Goal: Task Accomplishment & Management: Complete application form

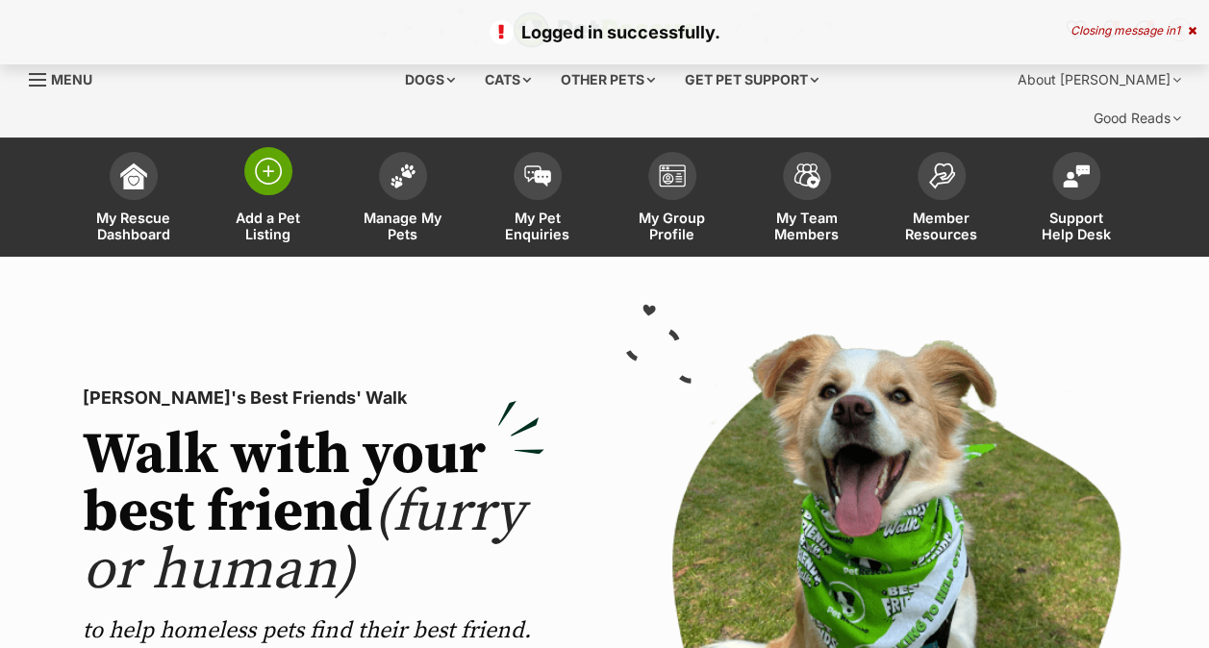
click at [263, 158] on img at bounding box center [268, 171] width 27 height 27
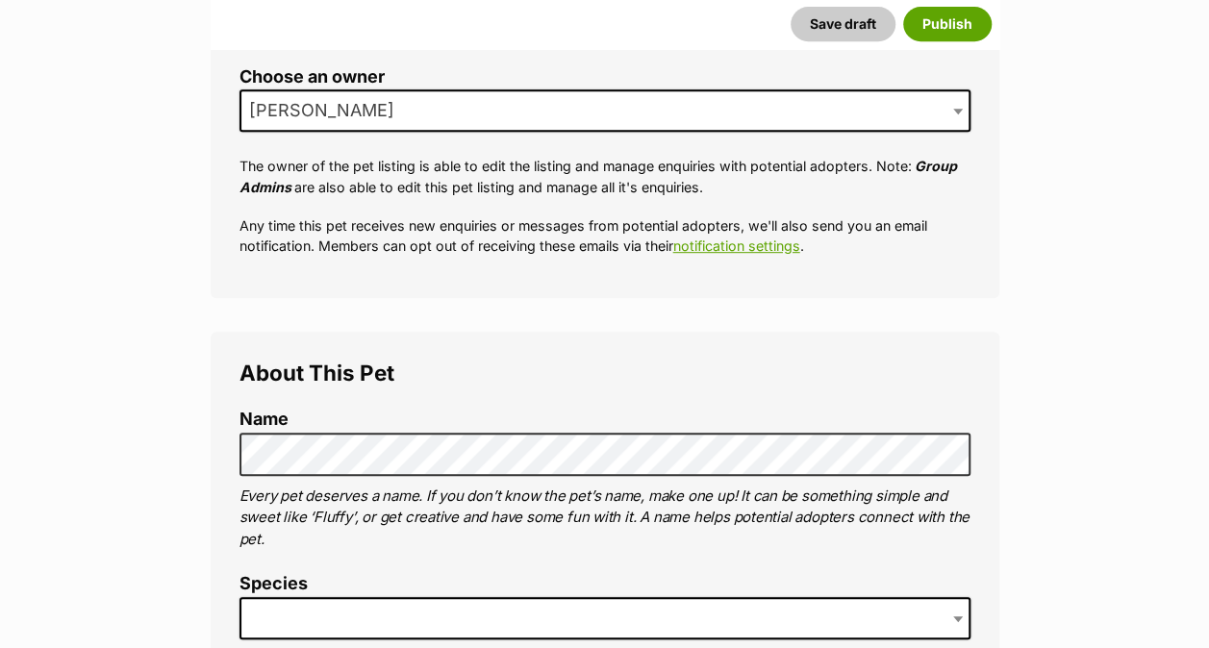
scroll to position [502, 0]
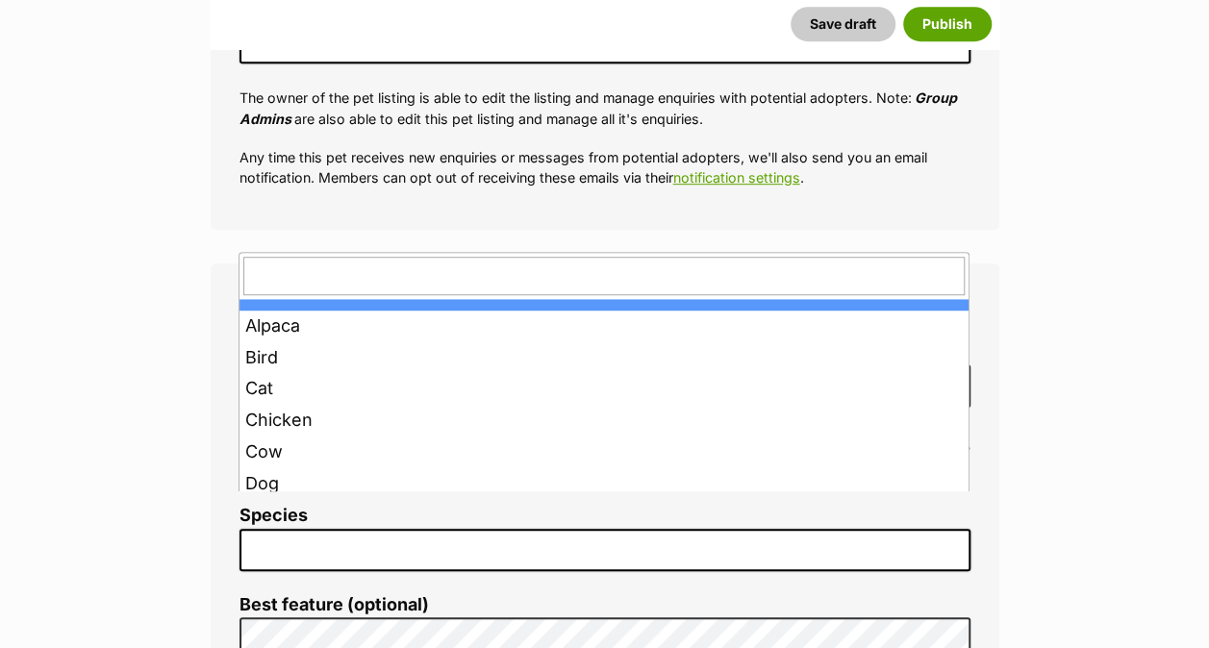
click at [260, 529] on span at bounding box center [605, 550] width 731 height 42
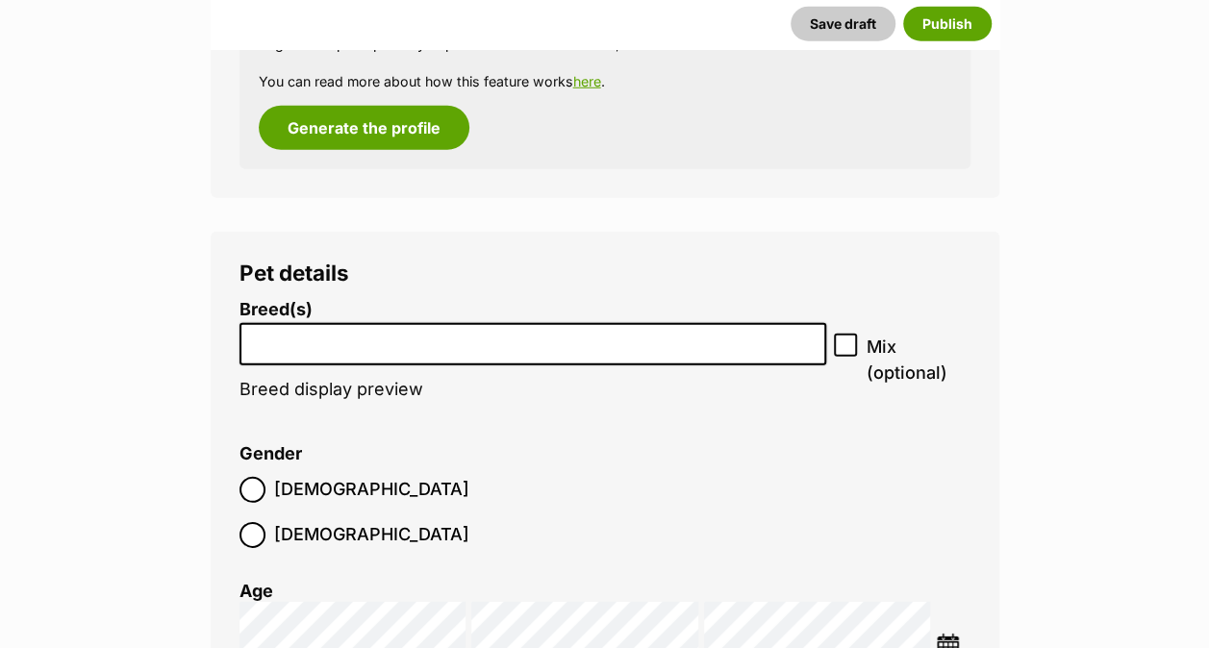
scroll to position [2667, 0]
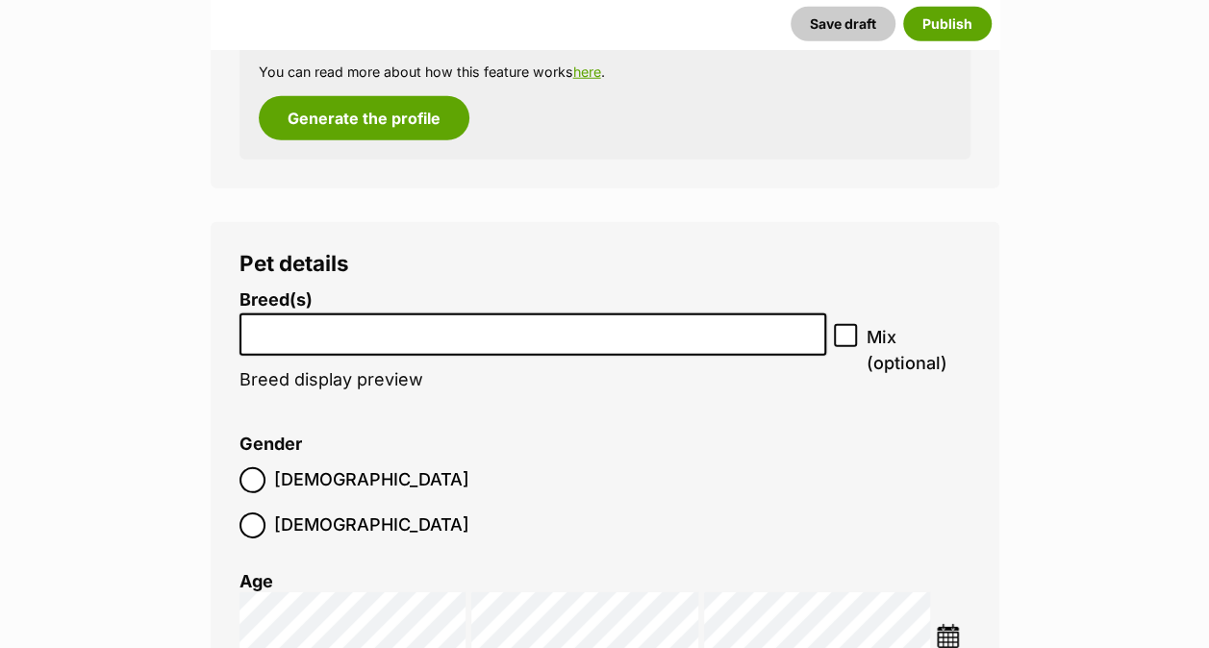
click at [295, 320] on input "search" at bounding box center [533, 330] width 574 height 20
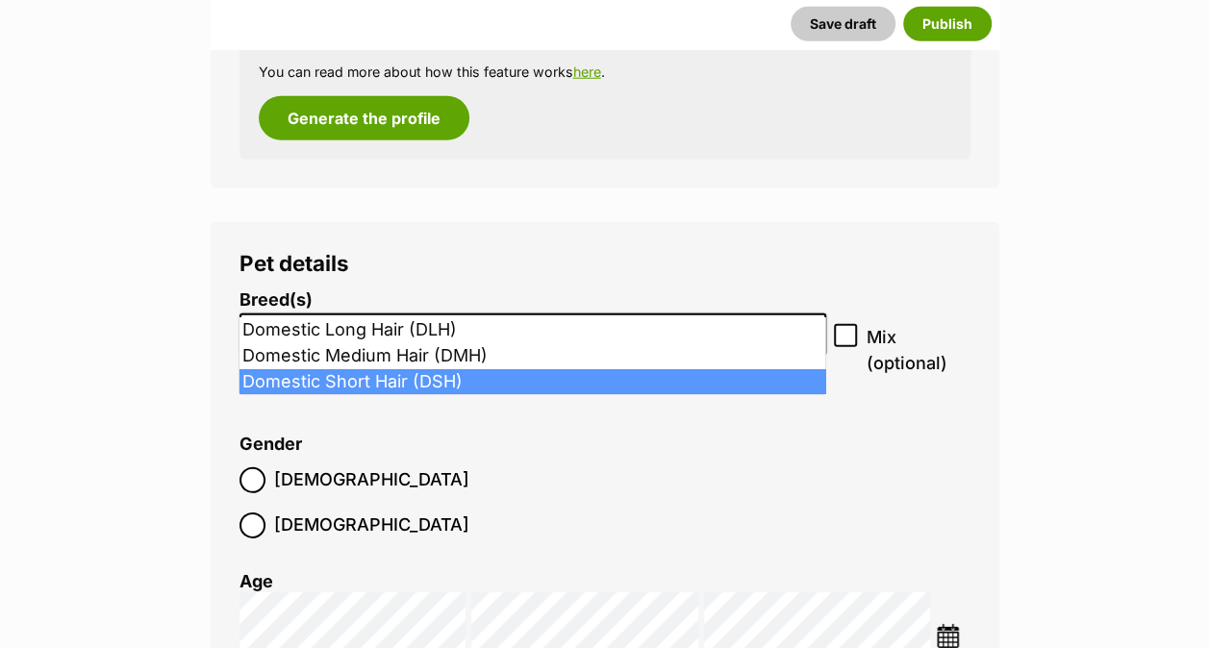
type input "dom"
select select "252102"
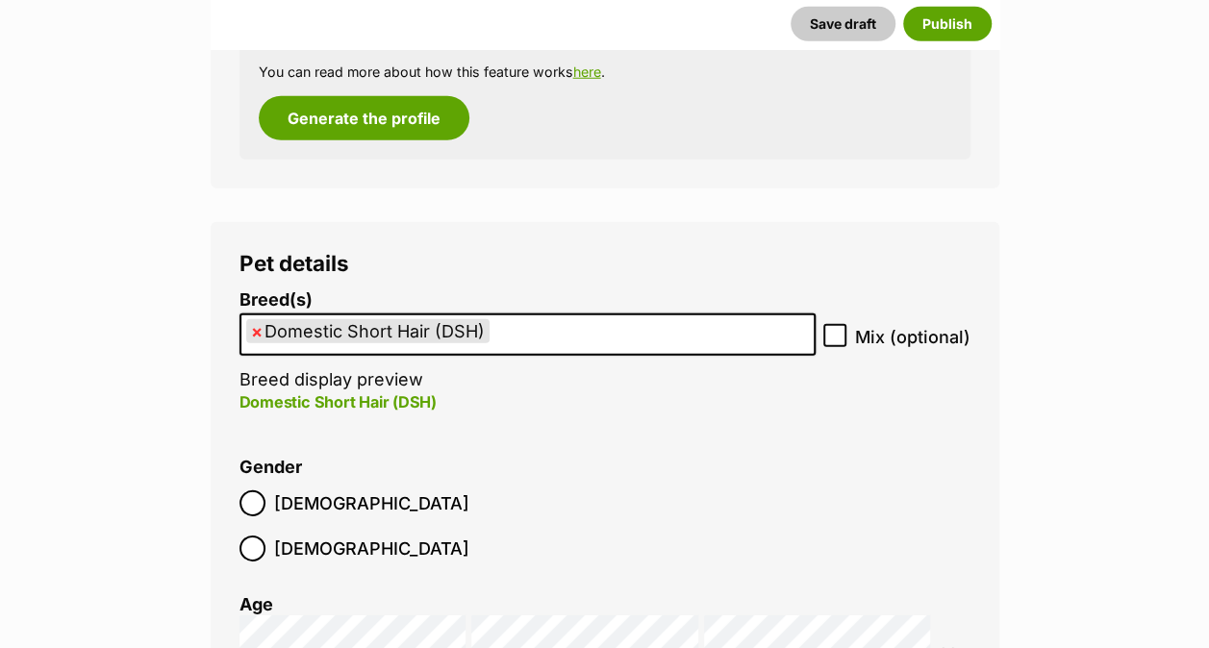
click at [948, 648] on img at bounding box center [948, 660] width 24 height 24
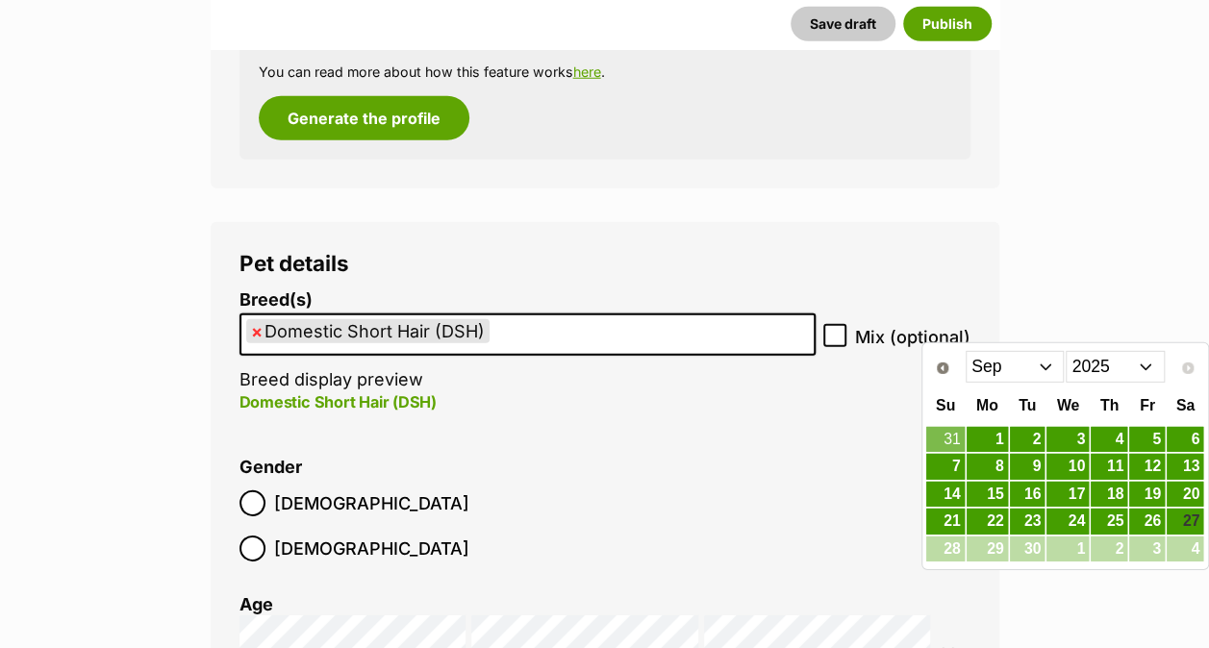
click at [1150, 372] on select "2015 2016 2017 2018 2019 2020 2021 2022 2023 2024 2025" at bounding box center [1115, 366] width 99 height 31
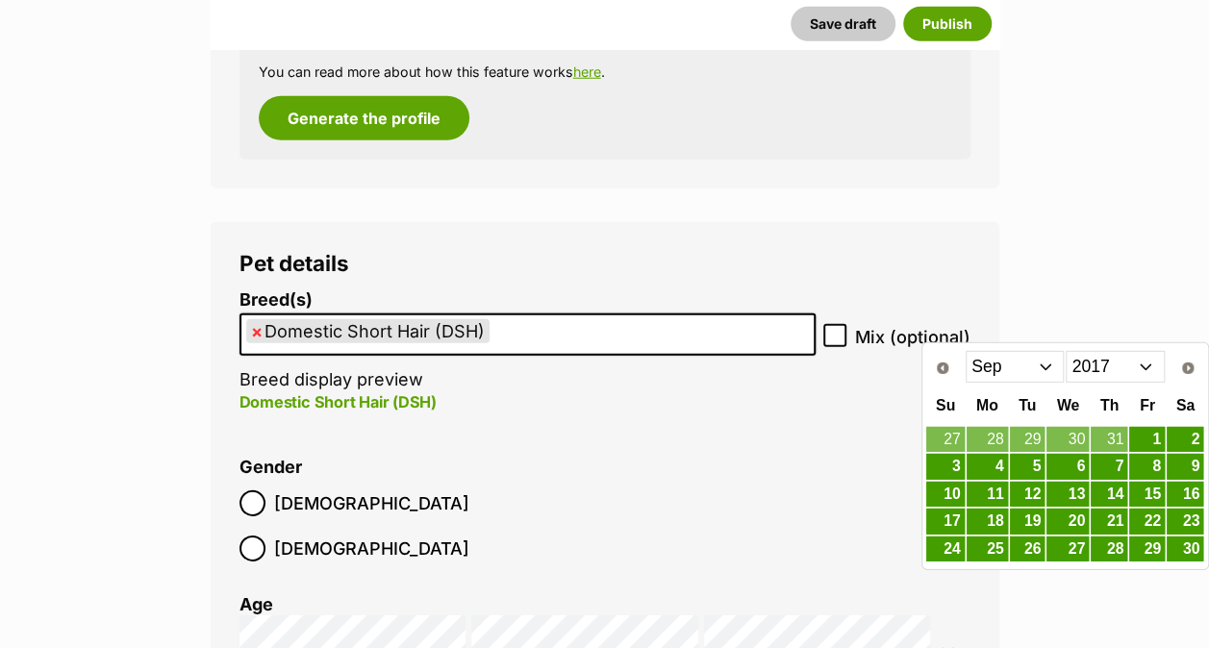
click at [1044, 368] on select "Jan Feb Mar Apr May Jun [DATE] Aug Sep Oct Nov Dec" at bounding box center [1015, 366] width 99 height 31
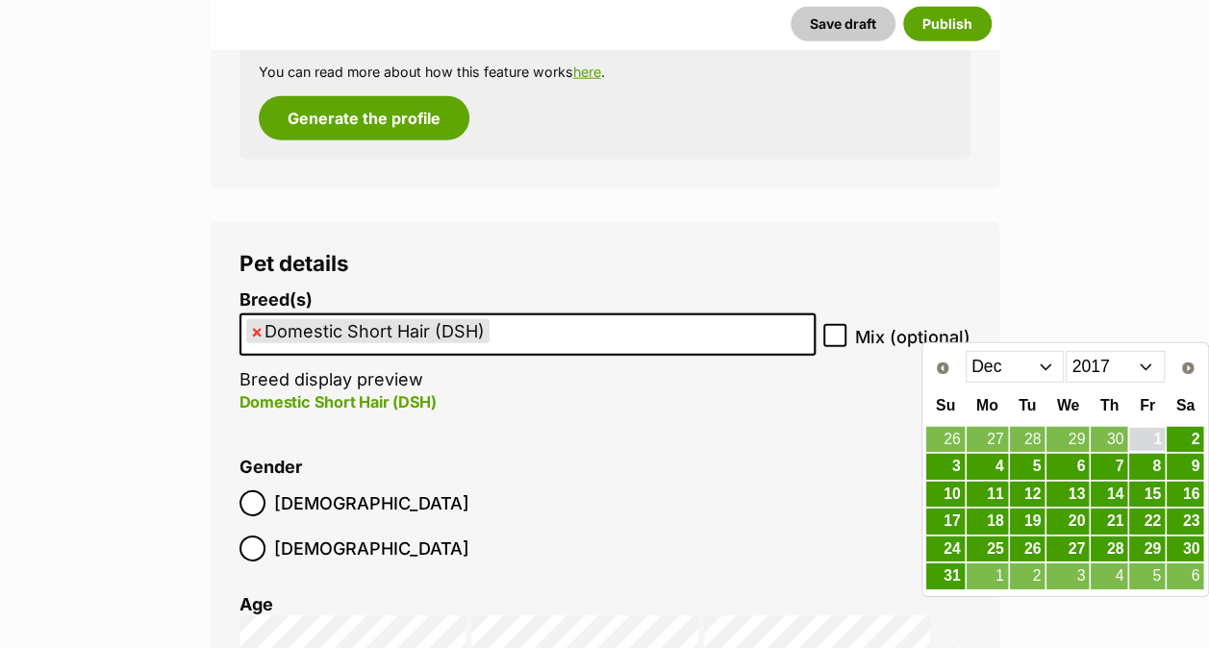
click at [1152, 432] on link "1" at bounding box center [1148, 440] width 36 height 24
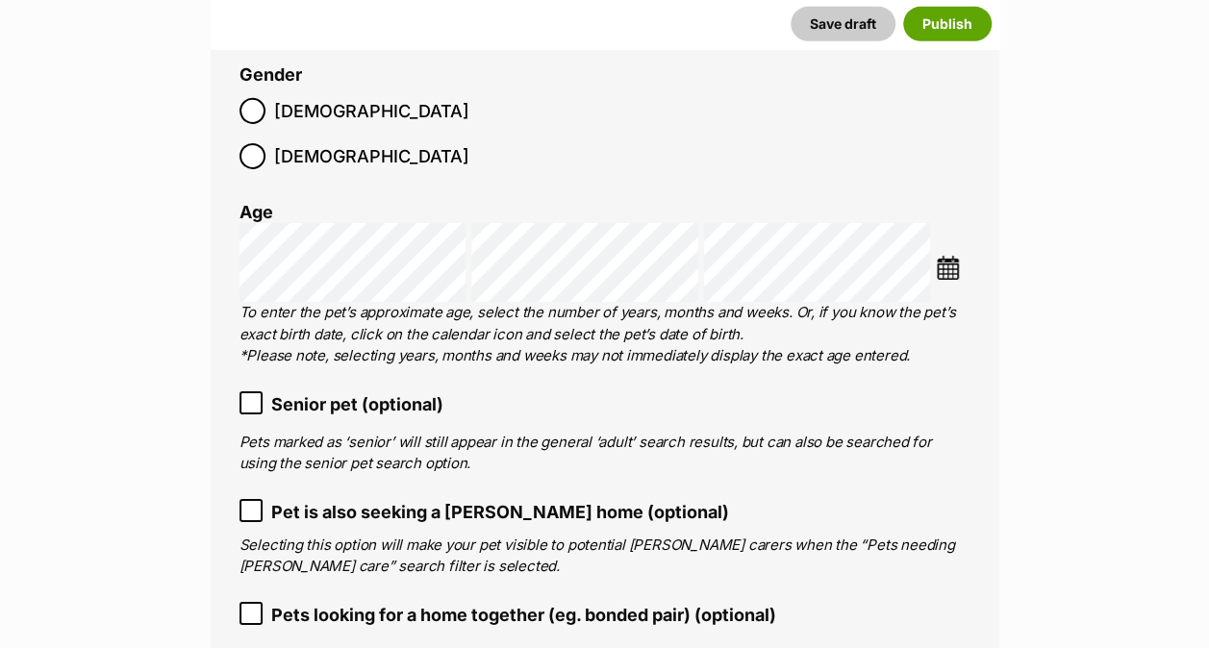
scroll to position [3090, 0]
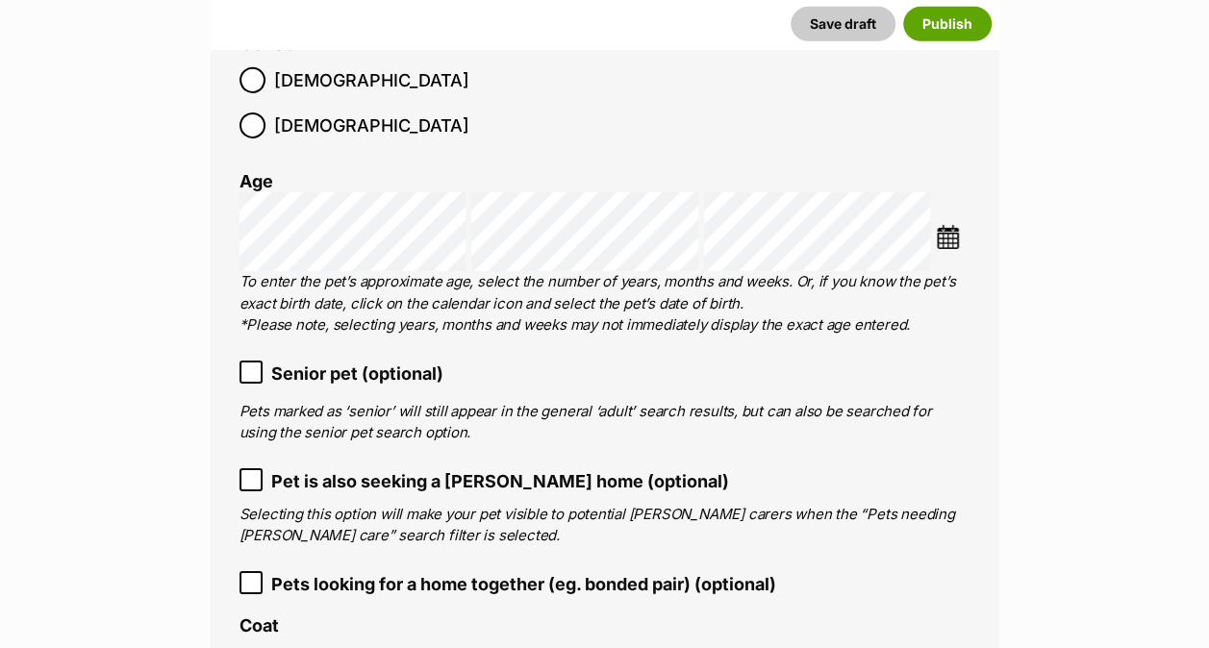
click at [245, 366] on icon at bounding box center [250, 372] width 13 height 13
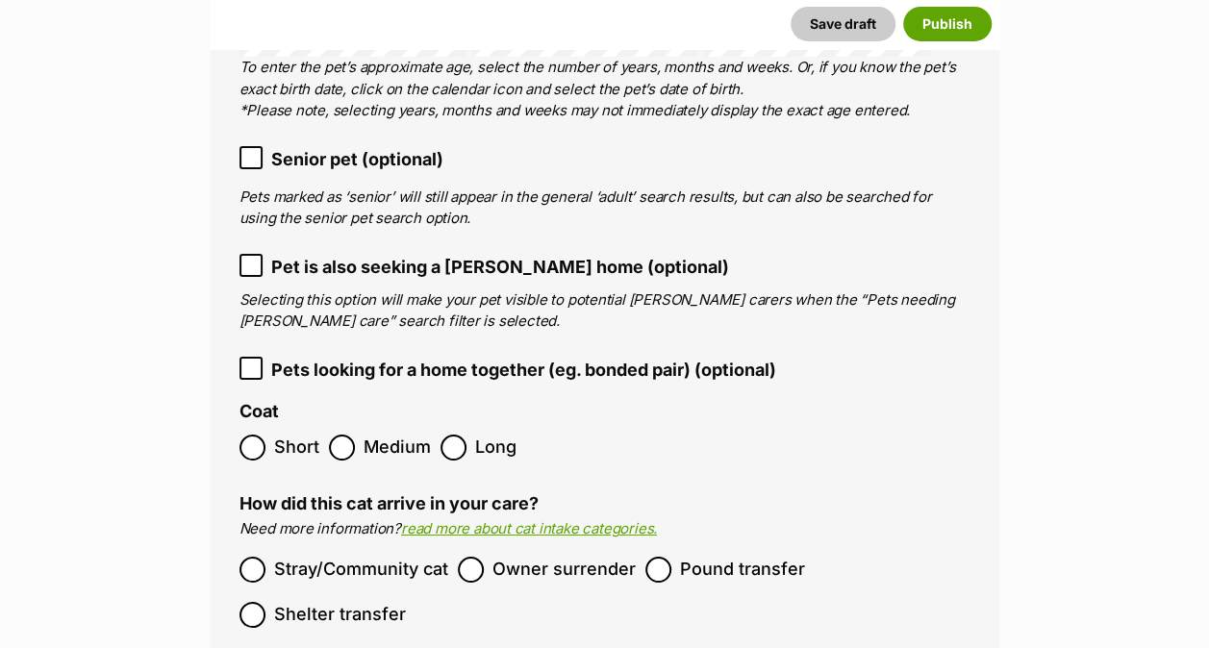
scroll to position [3321, 0]
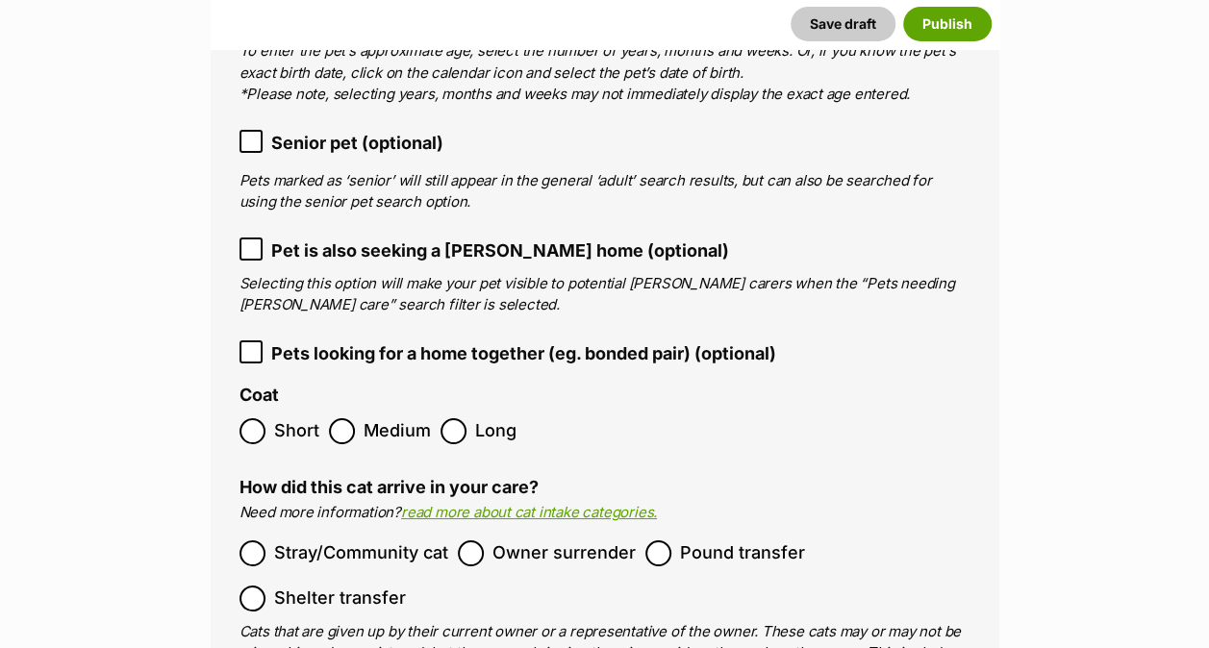
click at [800, 531] on ol "Stray/Community cat Owner surrender Pound transfer Shelter transfer" at bounding box center [605, 576] width 731 height 90
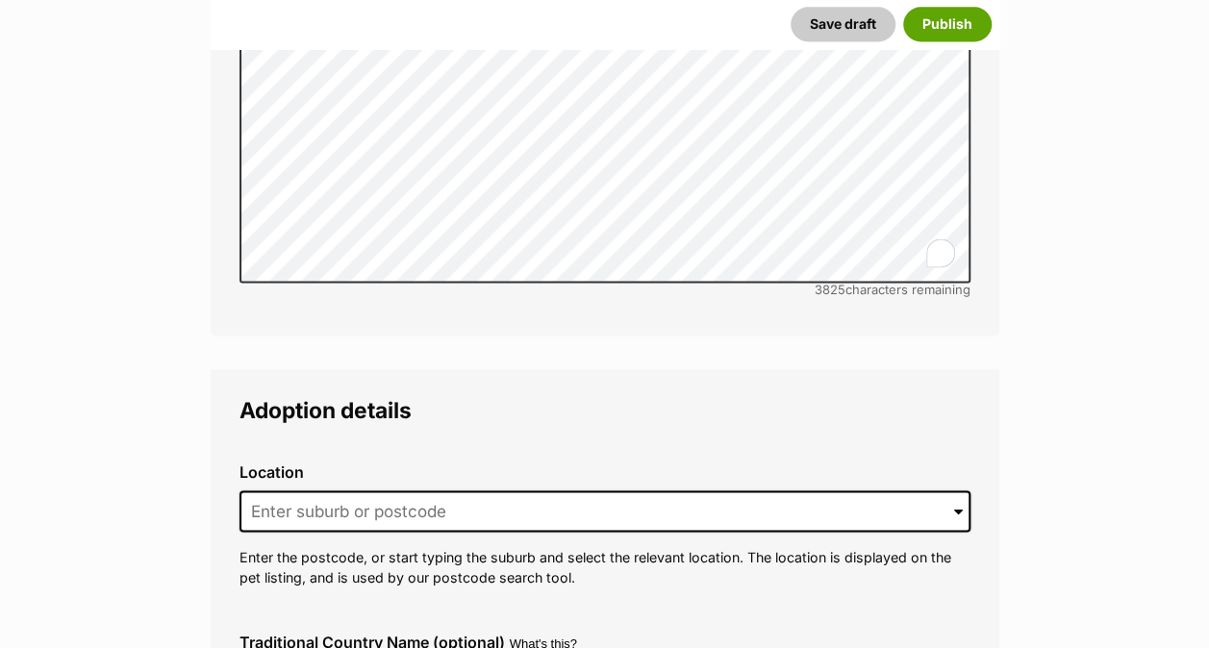
scroll to position [5032, 0]
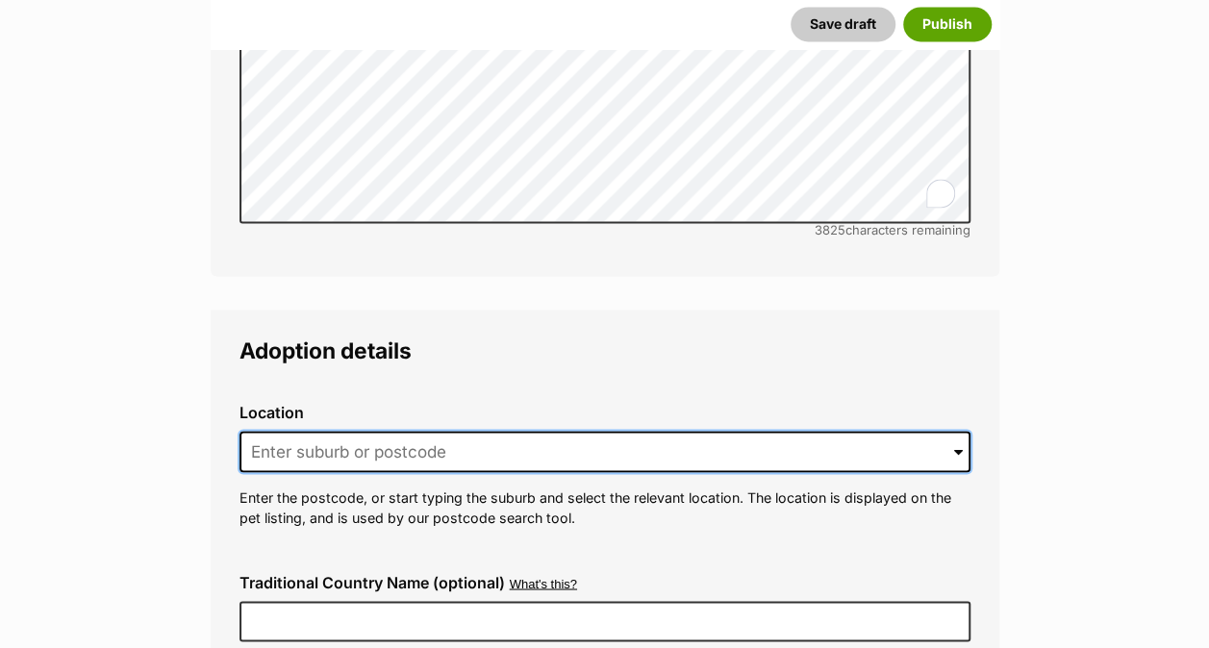
click at [353, 431] on input at bounding box center [605, 452] width 731 height 42
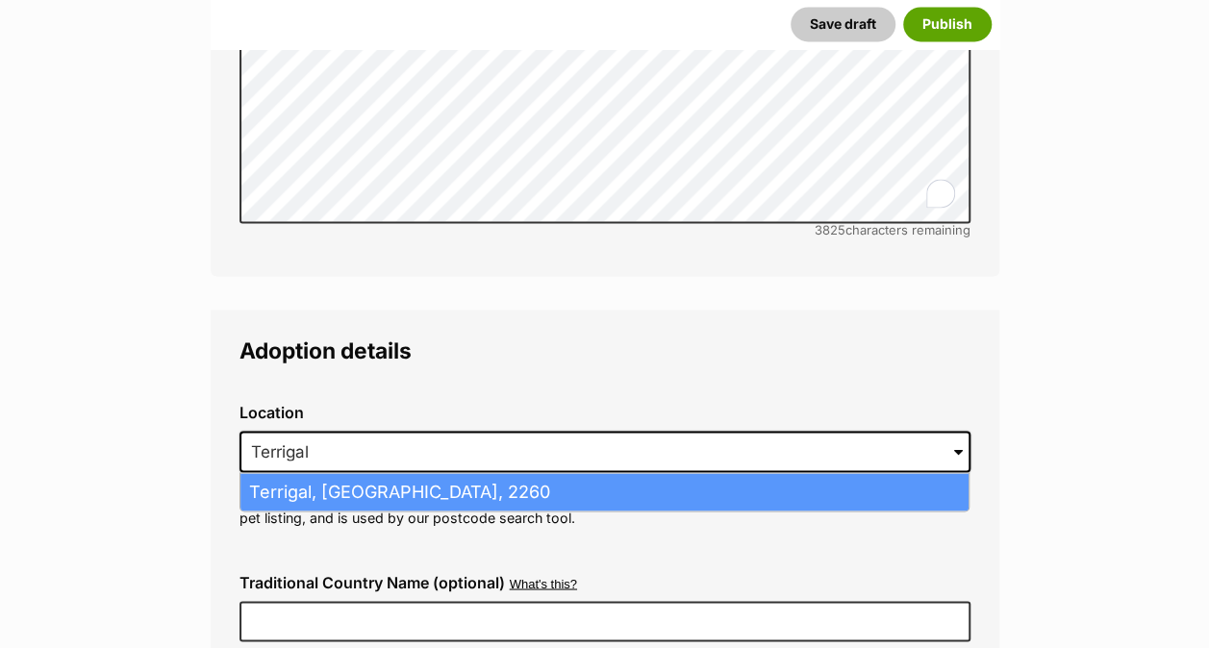
click at [360, 473] on li "Terrigal, [GEOGRAPHIC_DATA], 2260" at bounding box center [605, 492] width 728 height 38
type input "Terrigal, [GEOGRAPHIC_DATA], 2260"
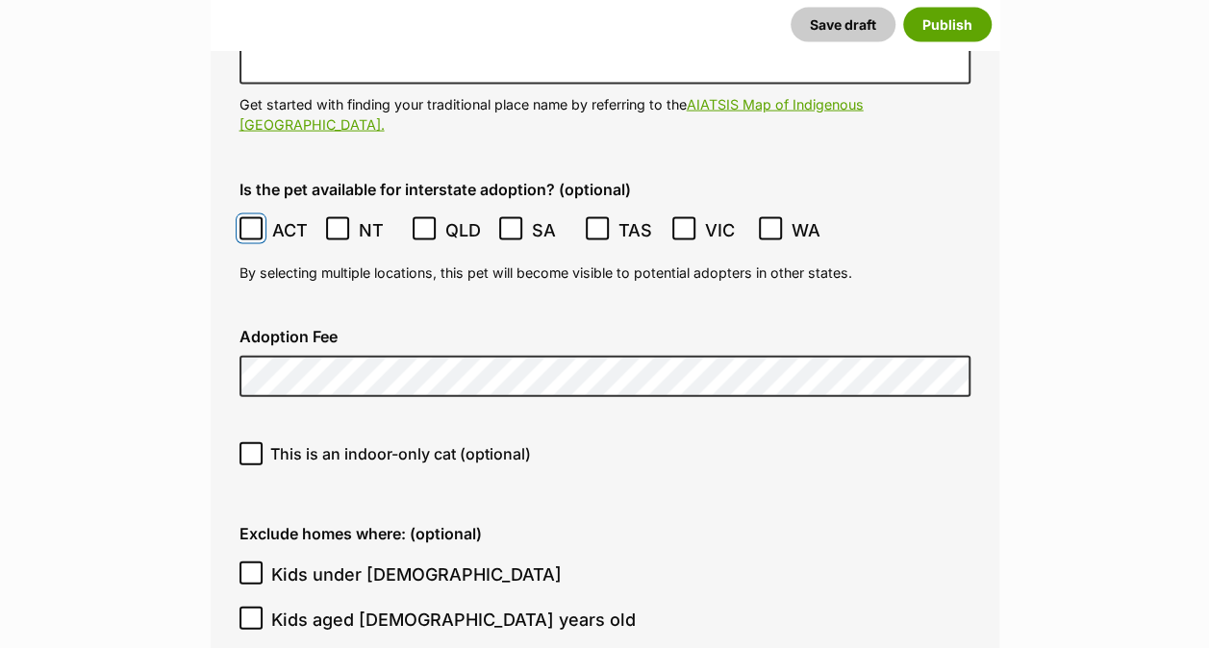
scroll to position [5609, 0]
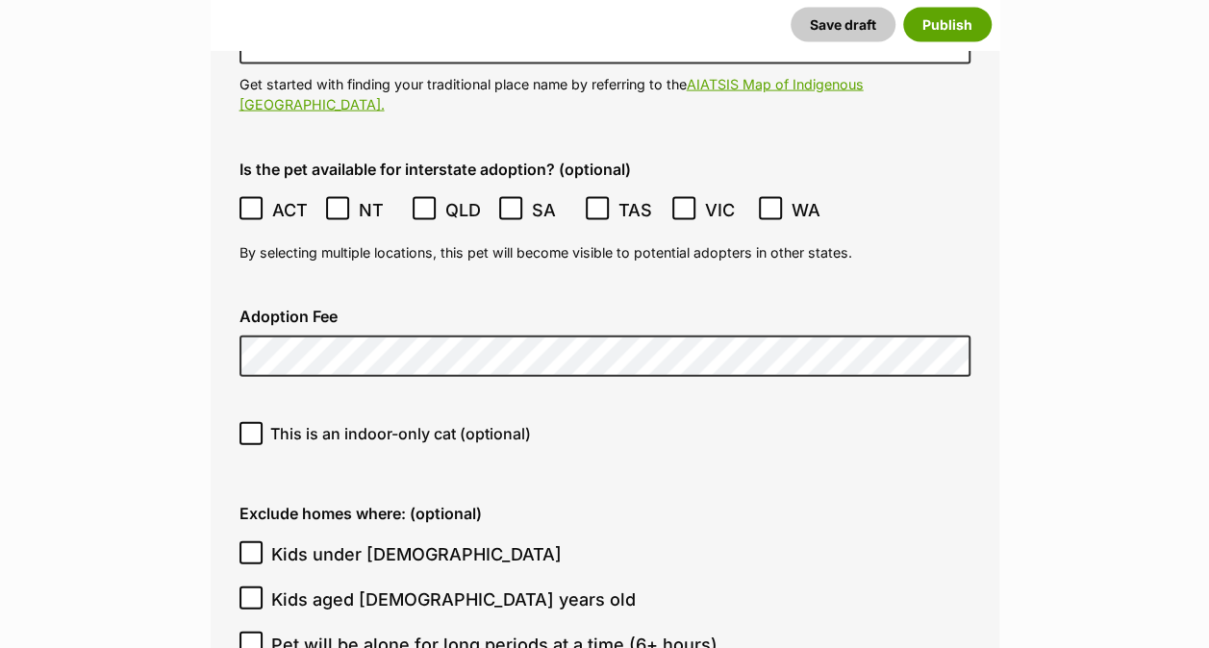
click at [661, 422] on label "This is an indoor-only cat (optional)" at bounding box center [605, 433] width 731 height 23
click at [263, 422] on input "This is an indoor-only cat (optional)" at bounding box center [251, 433] width 23 height 23
click at [252, 427] on icon at bounding box center [250, 433] width 13 height 13
click at [252, 422] on input "This is an indoor-only cat (optional)" at bounding box center [251, 433] width 23 height 23
checkbox input "false"
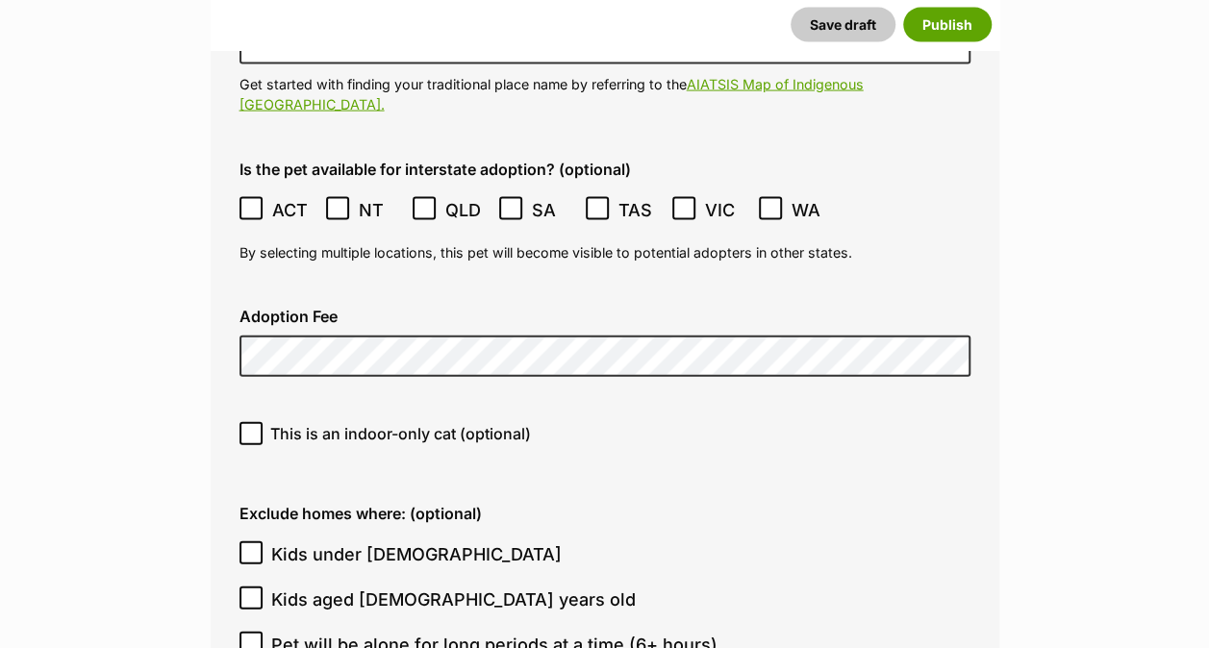
click at [246, 546] on icon at bounding box center [250, 552] width 13 height 13
click at [246, 542] on input "Kids under [DEMOGRAPHIC_DATA]" at bounding box center [251, 553] width 23 height 23
checkbox input "true"
click at [247, 592] on icon at bounding box center [250, 598] width 13 height 13
click at [247, 587] on input "Kids aged [DEMOGRAPHIC_DATA] years old" at bounding box center [251, 598] width 23 height 23
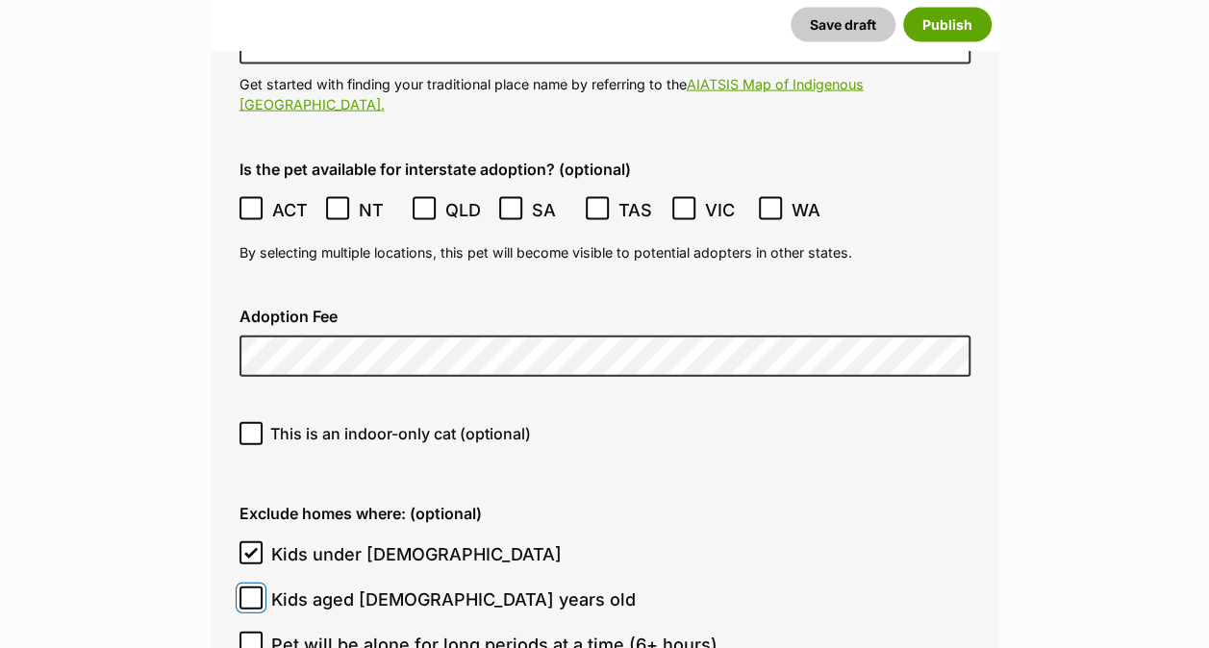
checkbox input "true"
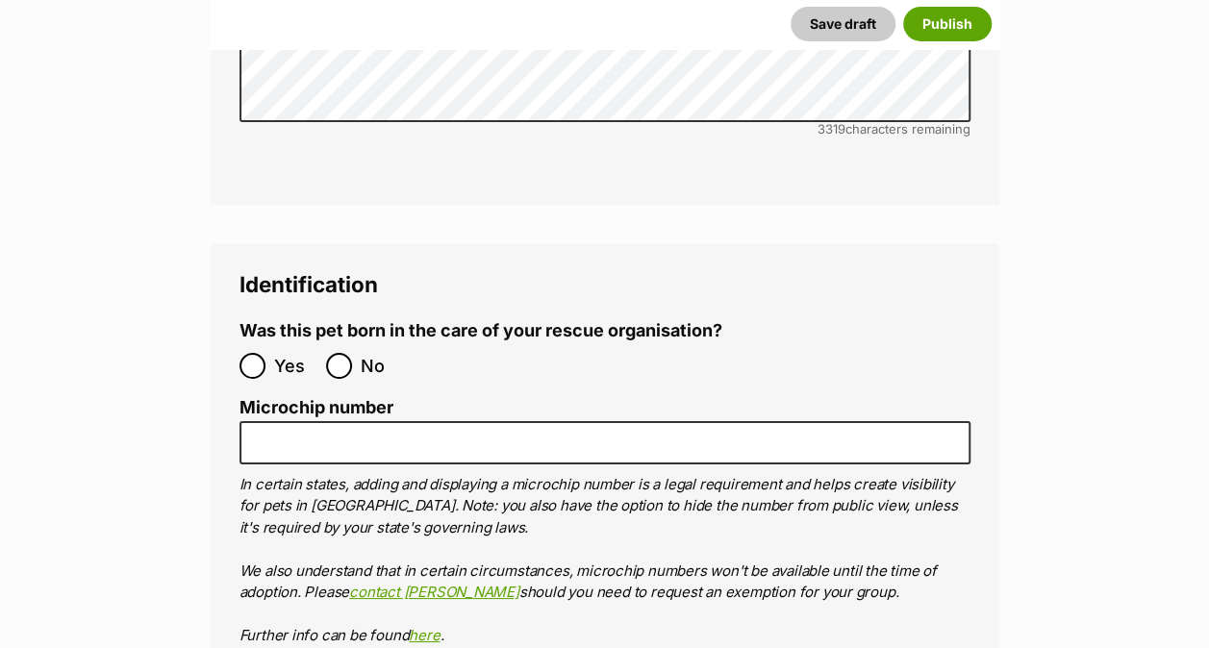
scroll to position [6951, 0]
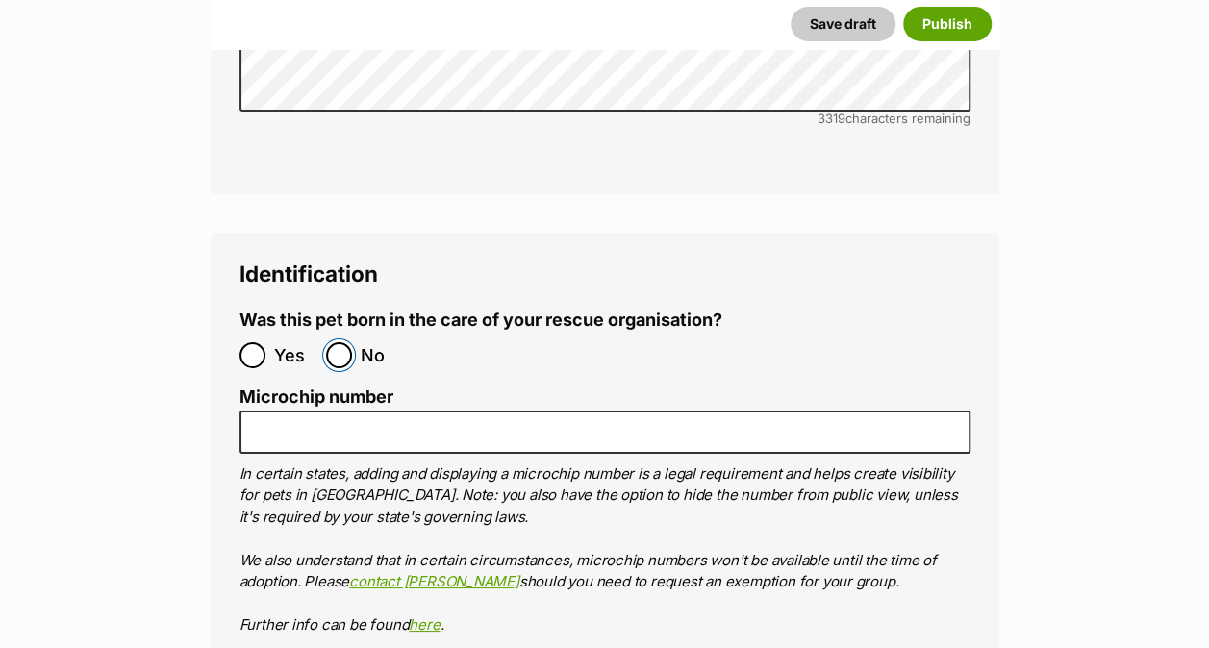
click at [334, 343] on input "No" at bounding box center [339, 356] width 26 height 26
radio input "true"
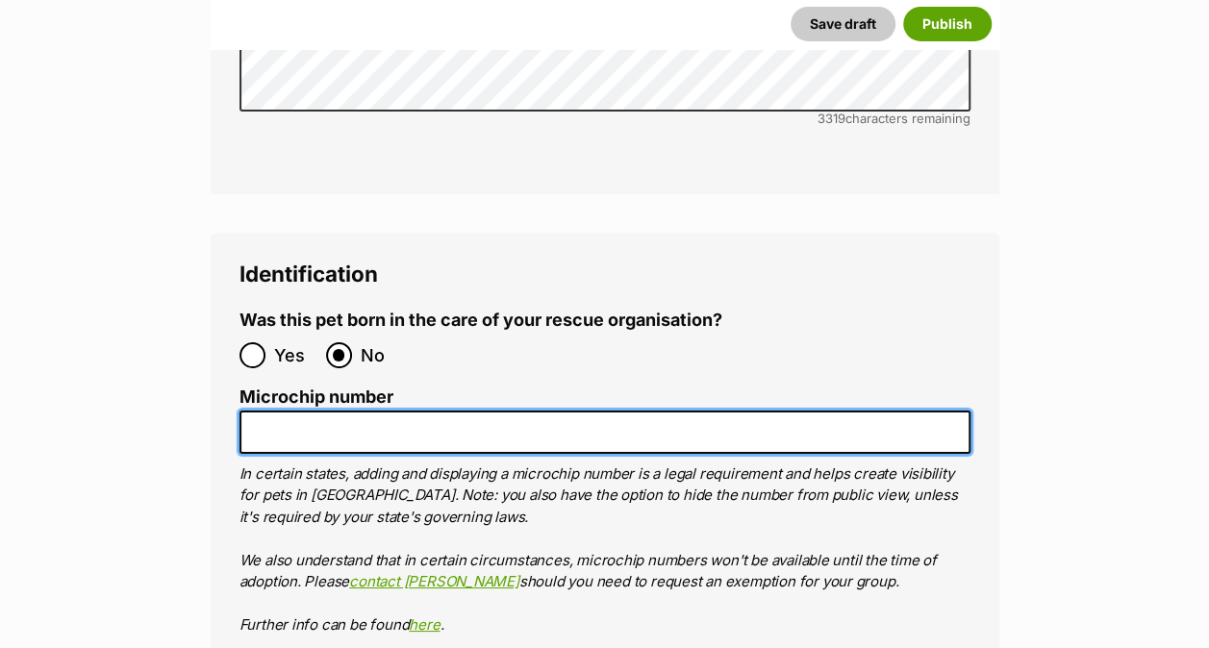
click at [354, 411] on input "Microchip number" at bounding box center [605, 432] width 731 height 43
type input "900164000815161"
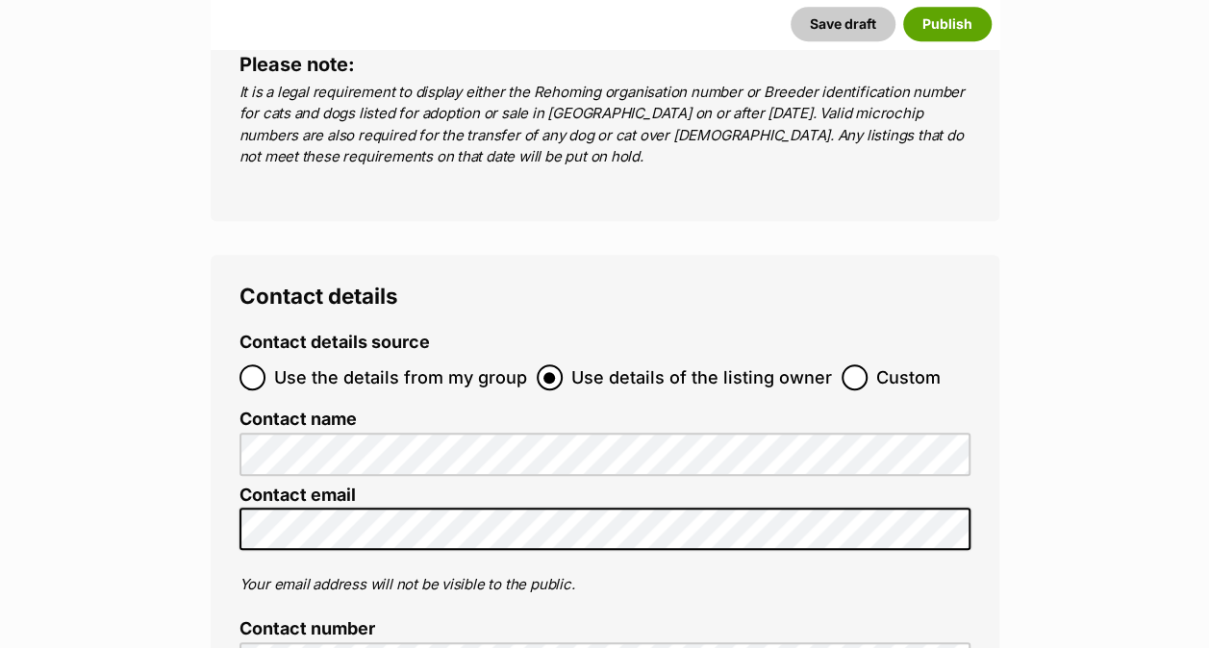
scroll to position [7808, 0]
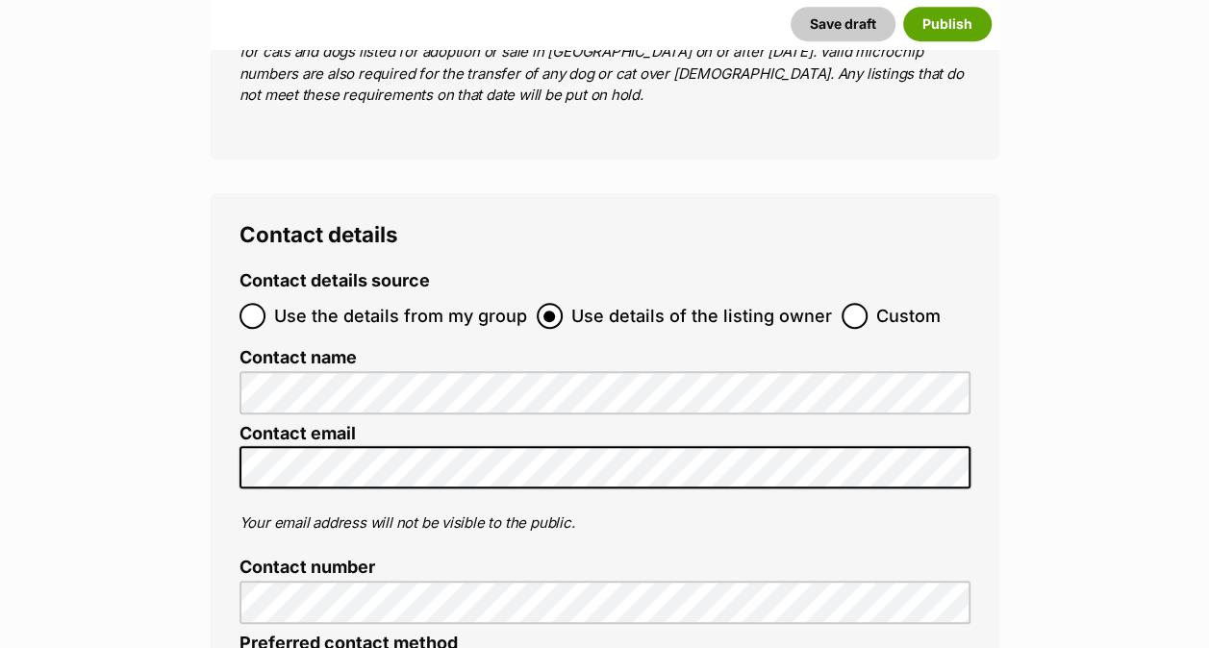
type input "R251000272"
click at [844, 303] on input "Custom" at bounding box center [855, 316] width 26 height 26
radio input "true"
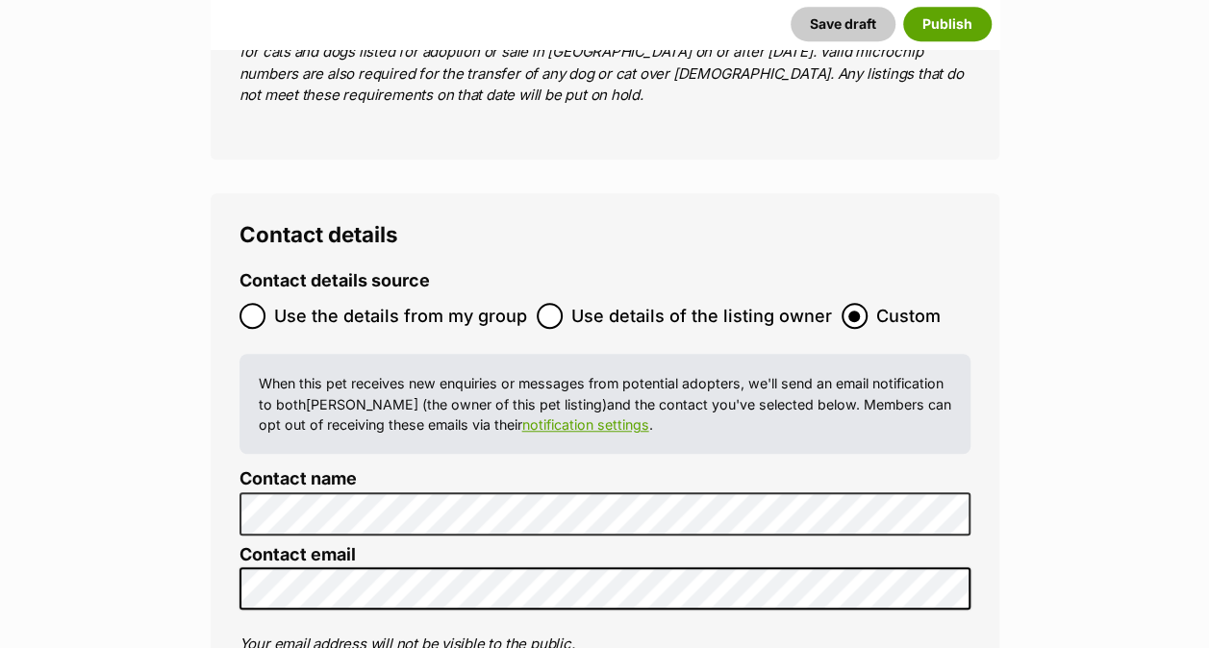
scroll to position [0, 0]
click at [231, 489] on div "Contact details Contact details source Use the details from my group Use detail…" at bounding box center [605, 583] width 789 height 781
click at [663, 566] on ol "Contact details source Use the details from my group Use details of the listing…" at bounding box center [605, 596] width 731 height 651
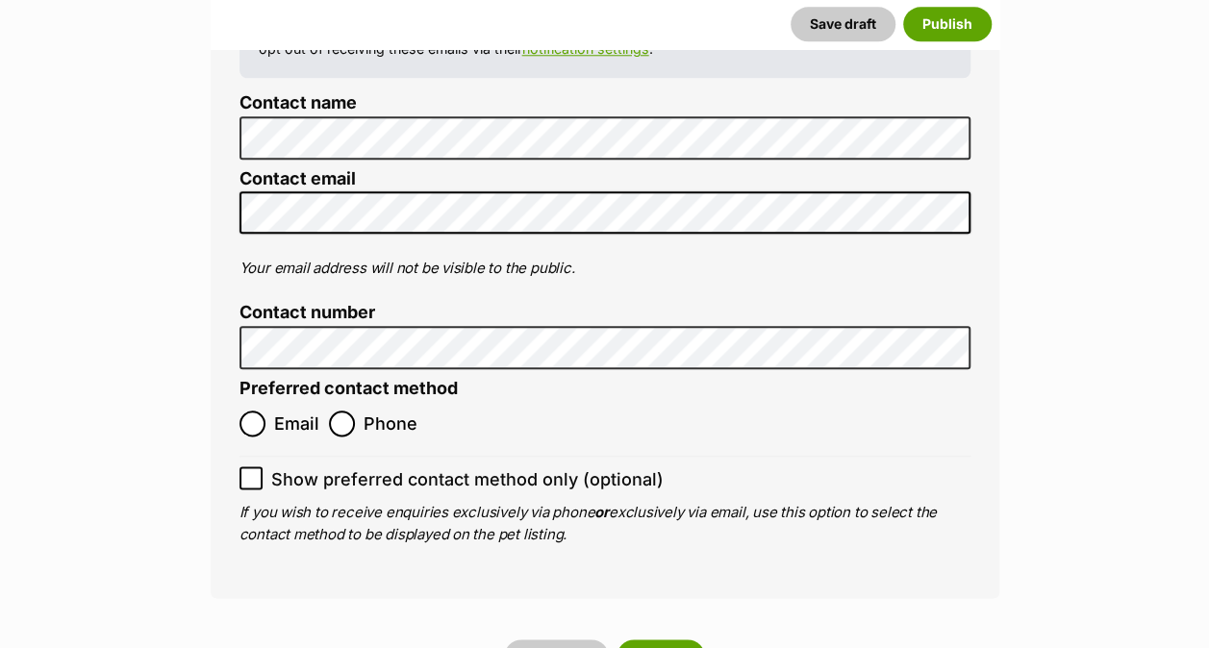
scroll to position [8192, 0]
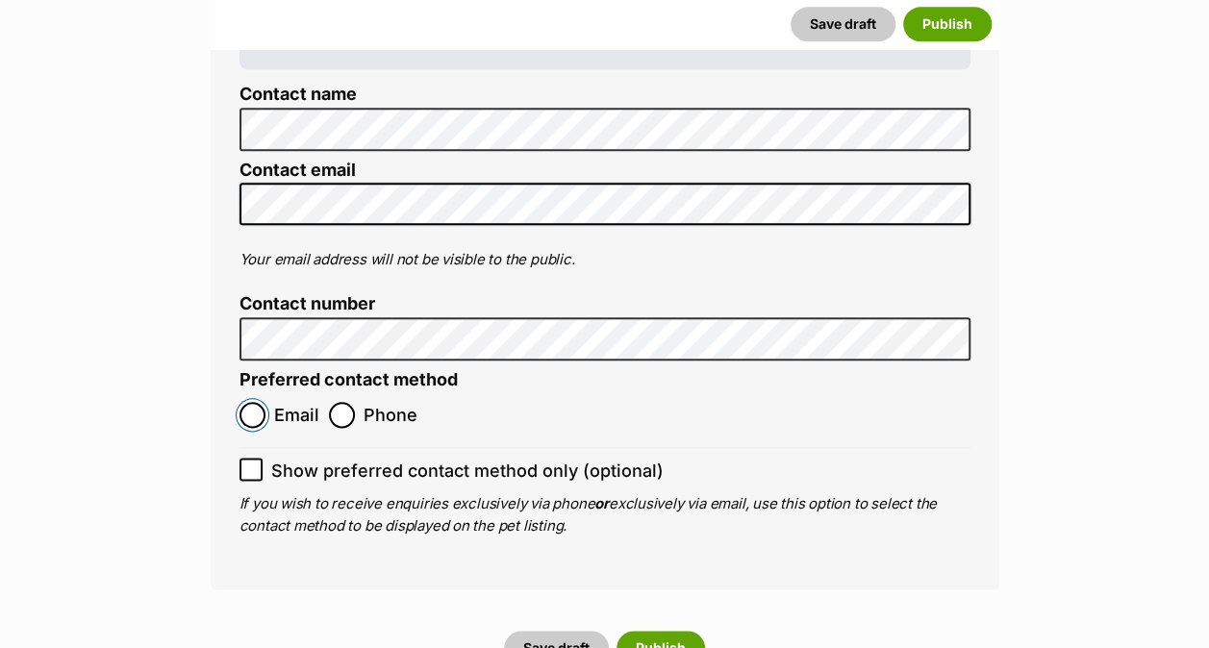
click at [260, 402] on input "Email" at bounding box center [253, 415] width 26 height 26
radio input "true"
click at [256, 466] on icon at bounding box center [251, 470] width 12 height 9
click at [256, 458] on input "Show preferred contact method only (optional)" at bounding box center [251, 469] width 23 height 23
checkbox input "true"
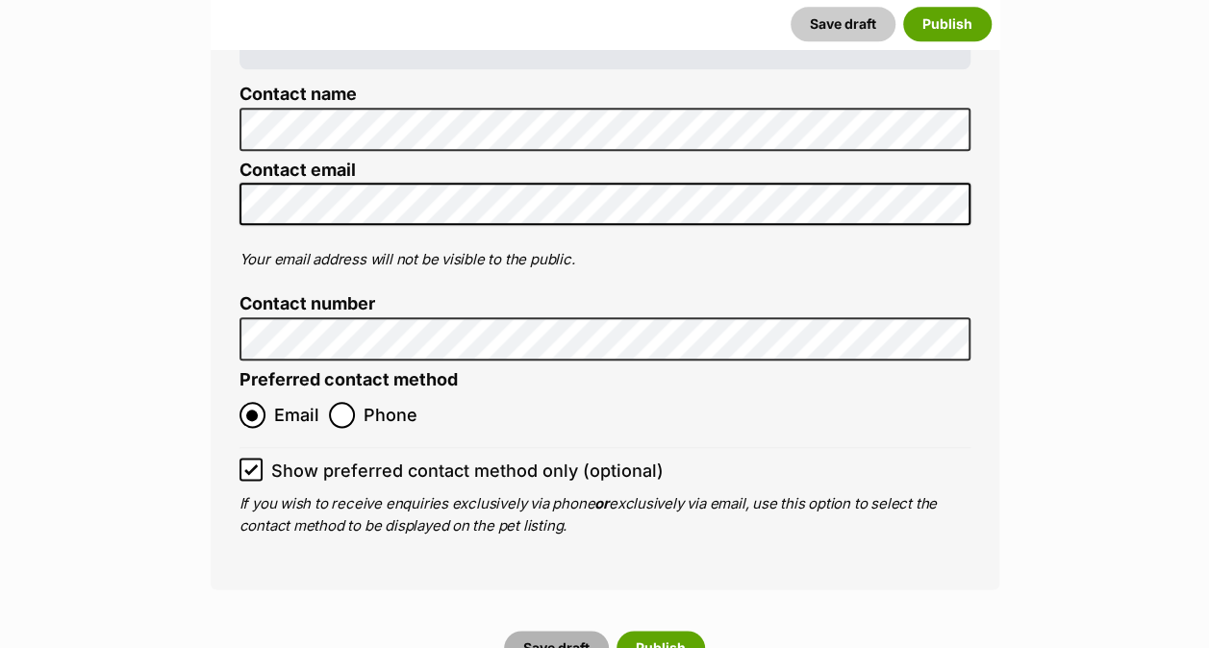
click at [548, 631] on button "Save draft" at bounding box center [556, 648] width 105 height 35
